Goal: Obtain resource: Download file/media

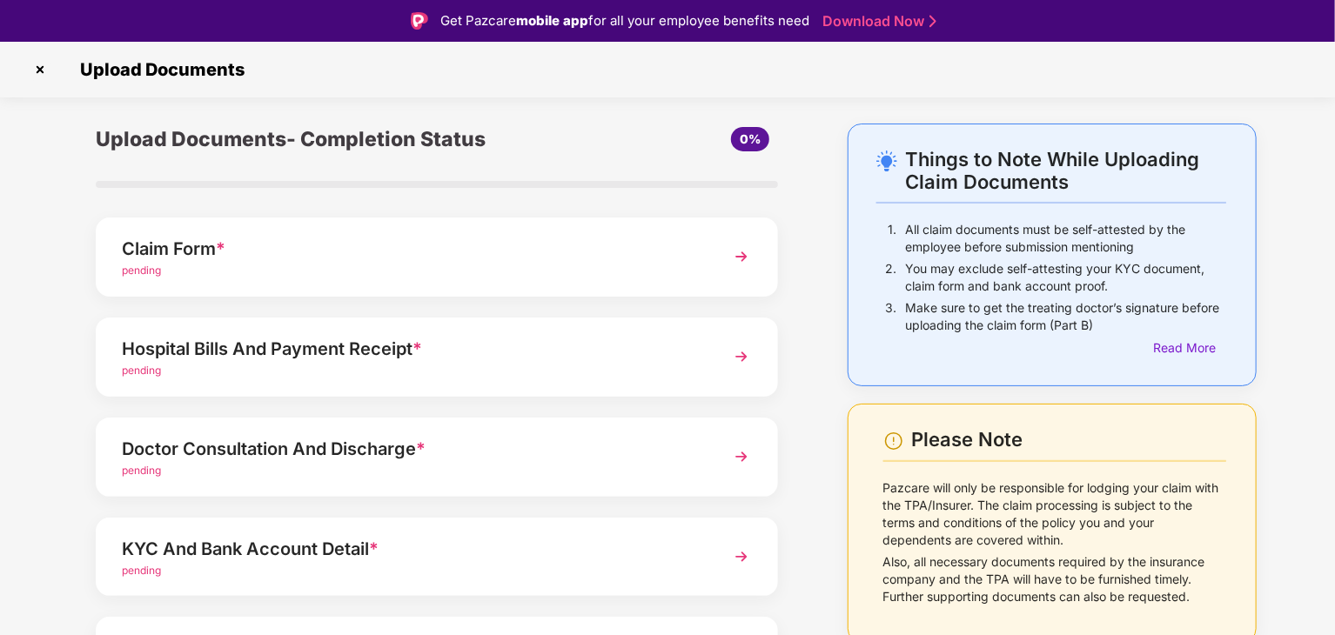
click at [742, 253] on img at bounding box center [741, 256] width 31 height 31
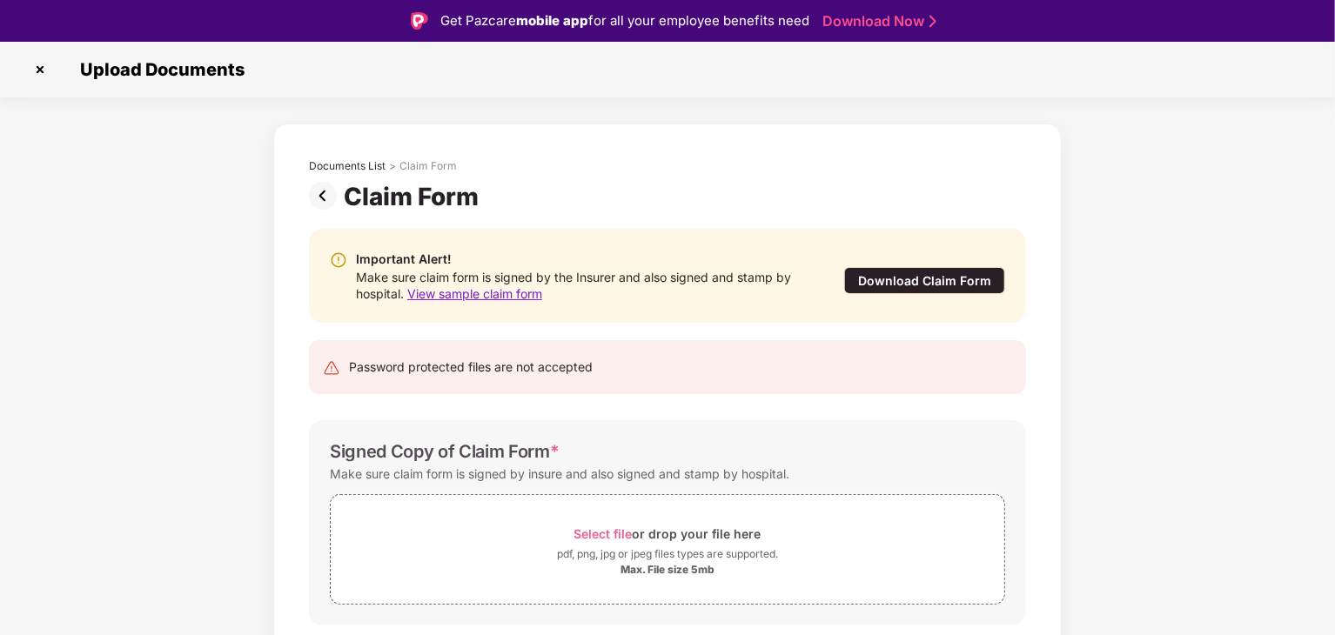
click at [909, 283] on div "Download Claim Form" at bounding box center [924, 280] width 161 height 27
